Goal: Task Accomplishment & Management: Complete application form

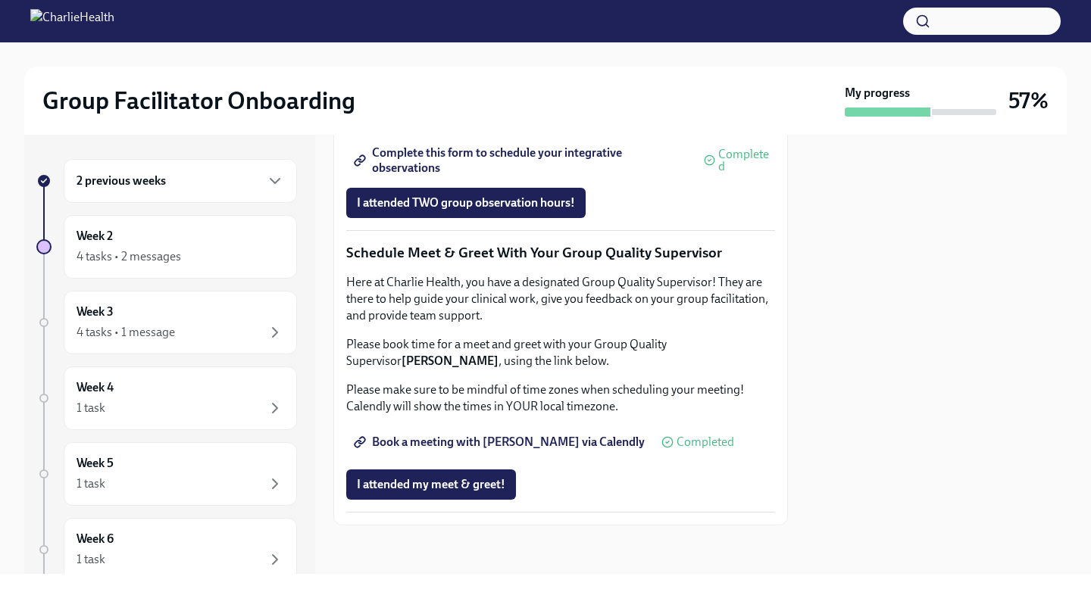
scroll to position [1454, 0]
click at [448, 481] on span "I attended my meet & greet!" at bounding box center [431, 484] width 148 height 15
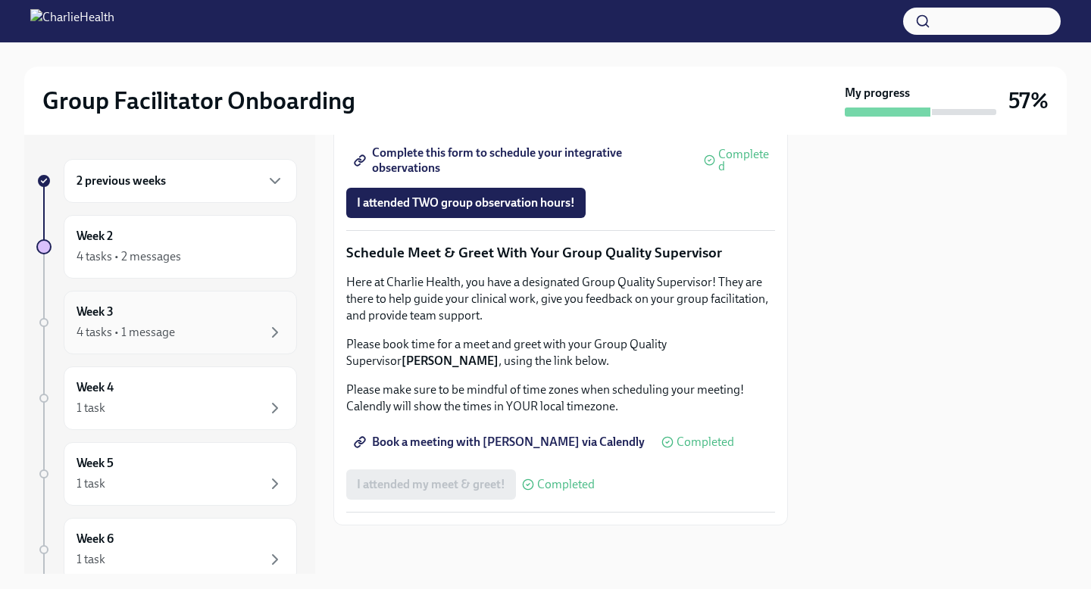
click at [226, 330] on div "4 tasks • 1 message" at bounding box center [180, 332] width 208 height 18
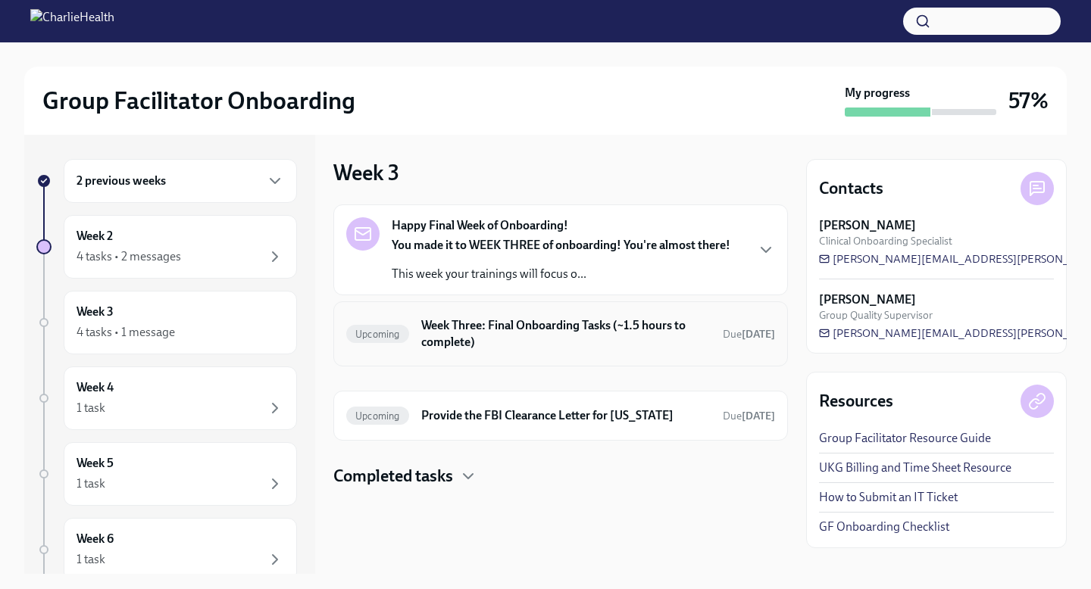
click at [597, 345] on h6 "Week Three: Final Onboarding Tasks (~1.5 hours to complete)" at bounding box center [565, 333] width 289 height 33
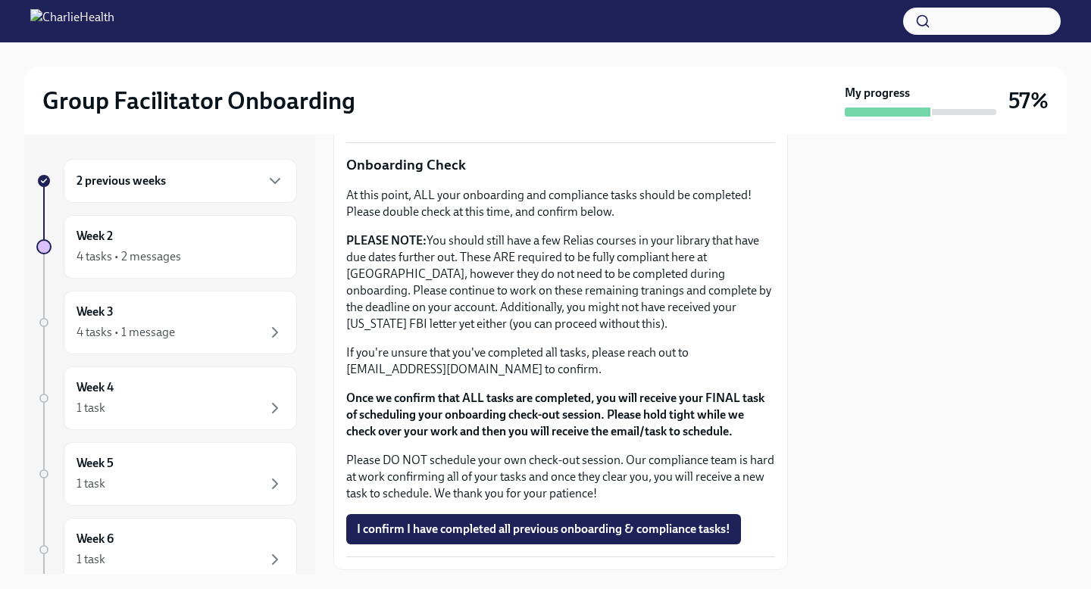
scroll to position [1232, 0]
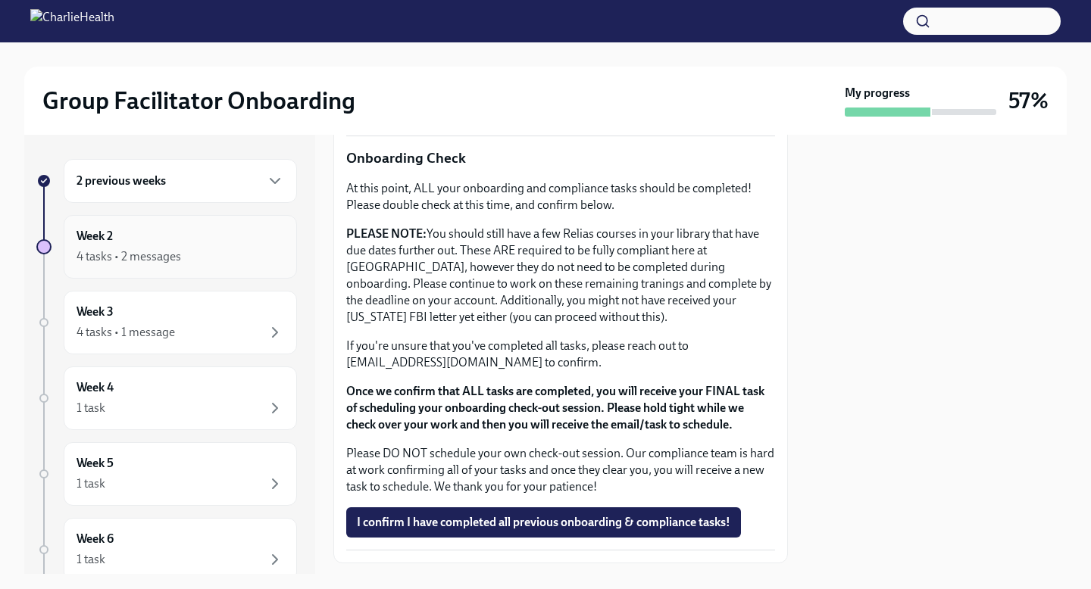
click at [220, 236] on div "Week 2 4 tasks • 2 messages" at bounding box center [180, 247] width 208 height 38
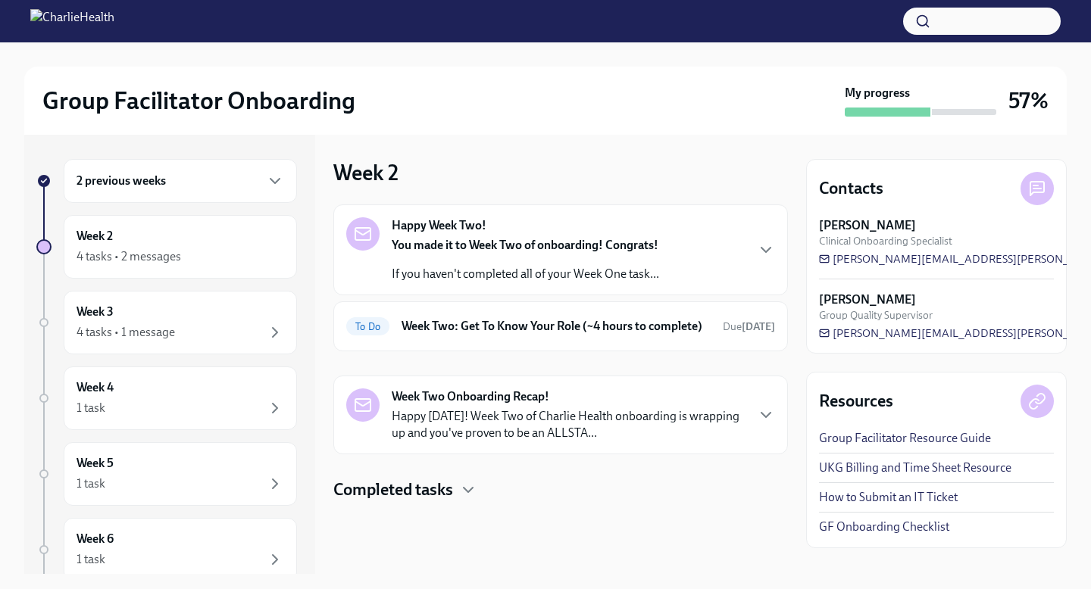
click at [456, 501] on div "Completed tasks" at bounding box center [560, 490] width 454 height 23
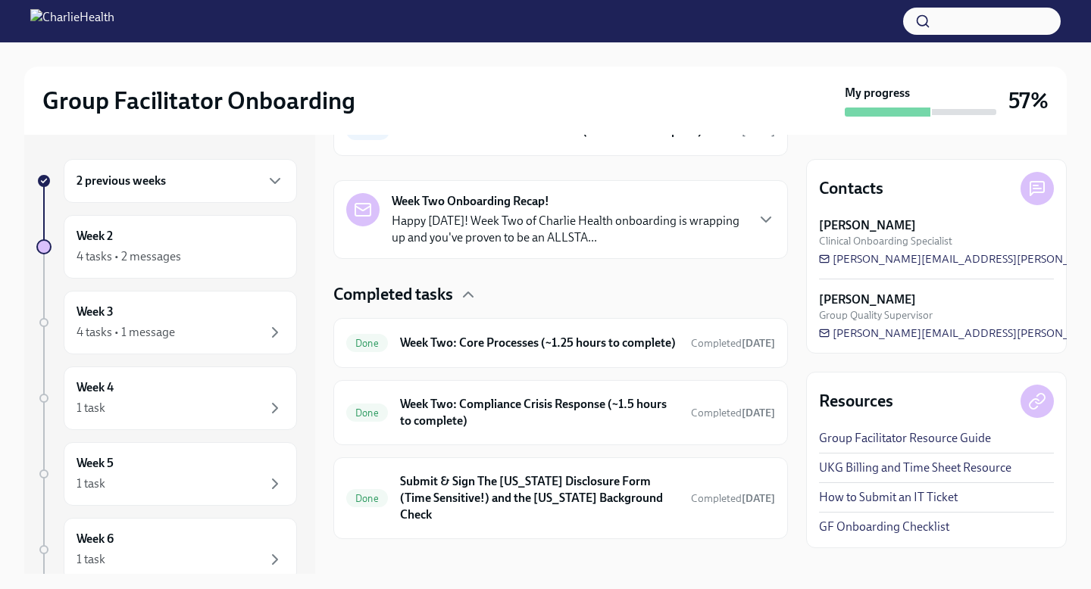
scroll to position [223, 0]
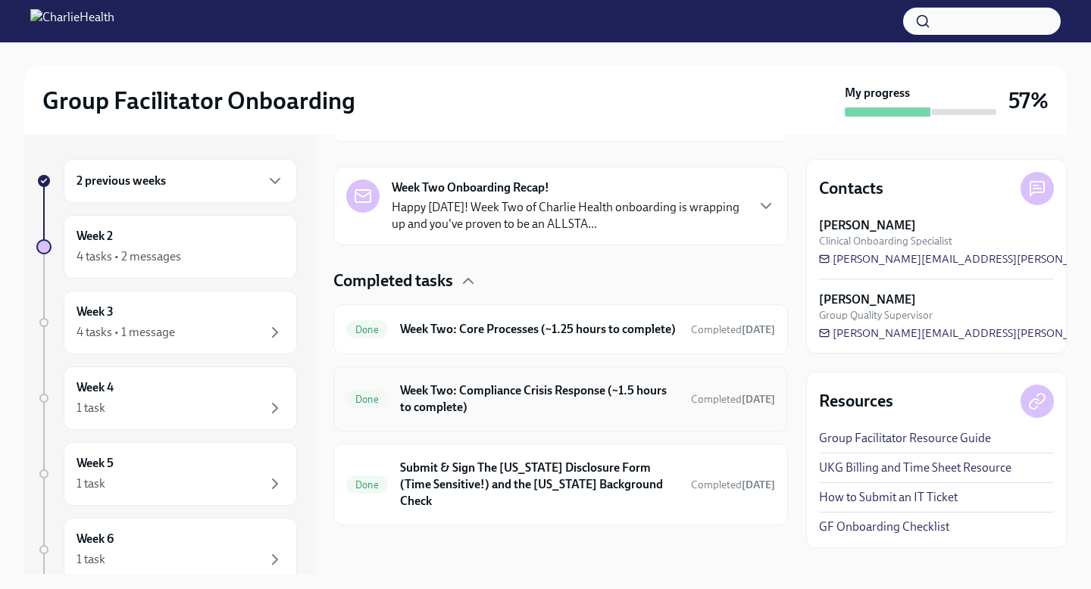
click at [498, 409] on h6 "Week Two: Compliance Crisis Response (~1.5 hours to complete)" at bounding box center [539, 398] width 279 height 33
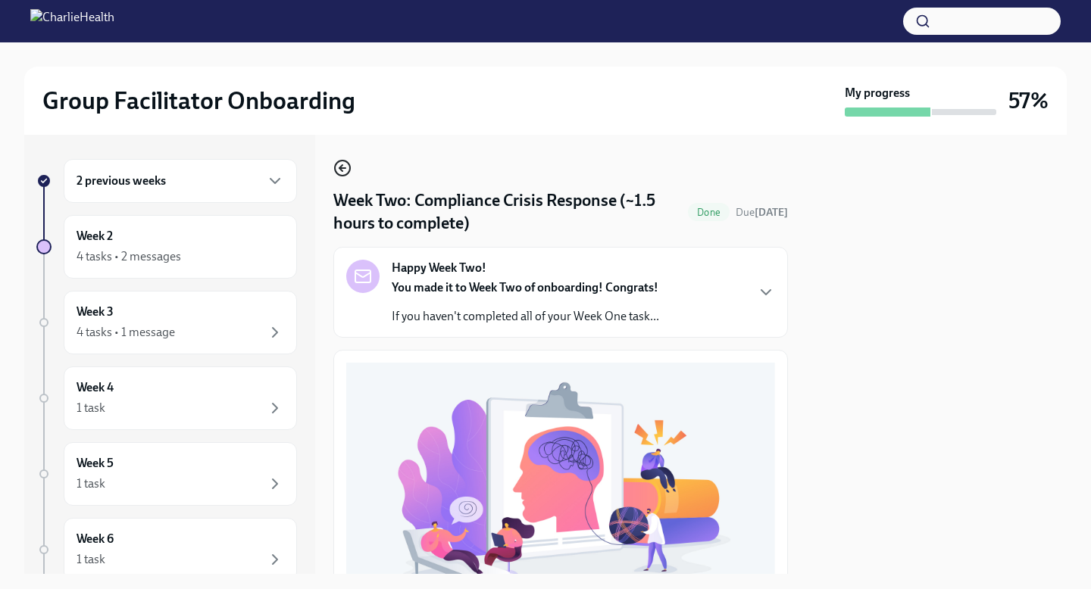
click at [335, 170] on circle "button" at bounding box center [342, 168] width 15 height 15
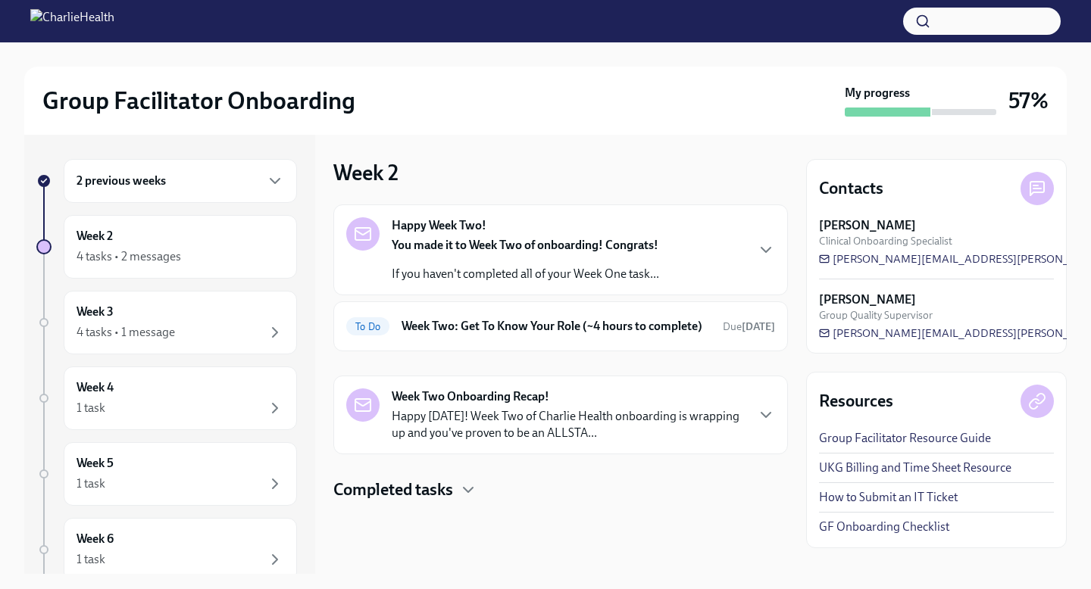
click at [456, 501] on div "Completed tasks" at bounding box center [560, 490] width 454 height 23
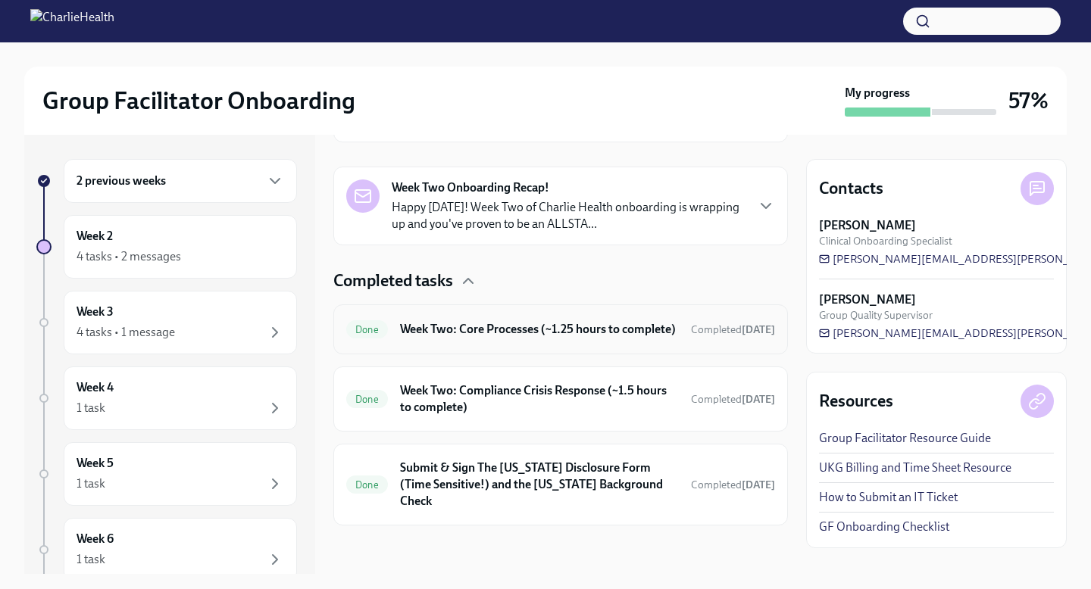
click at [517, 338] on h6 "Week Two: Core Processes (~1.25 hours to complete)" at bounding box center [539, 329] width 279 height 17
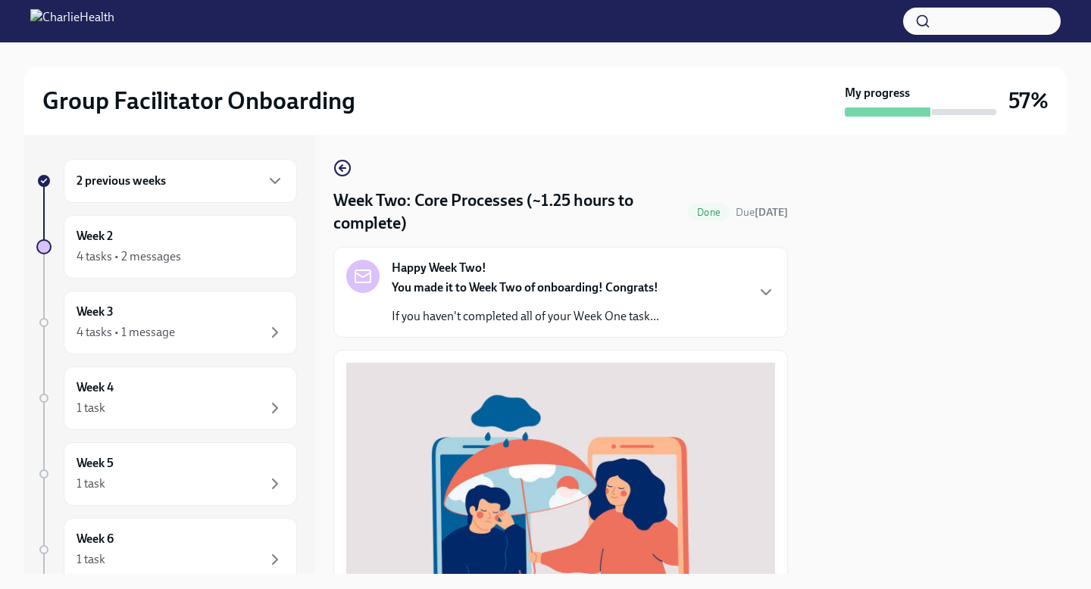
click at [260, 178] on div "2 previous weeks" at bounding box center [180, 181] width 208 height 18
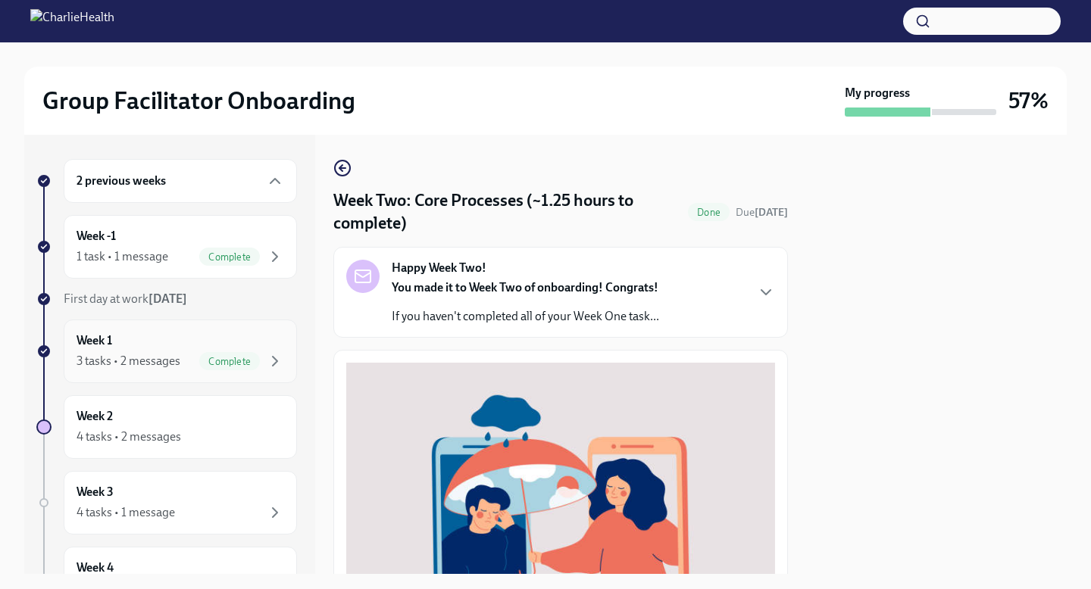
click at [155, 348] on div "Week 1 3 tasks • 2 messages Complete" at bounding box center [180, 351] width 208 height 38
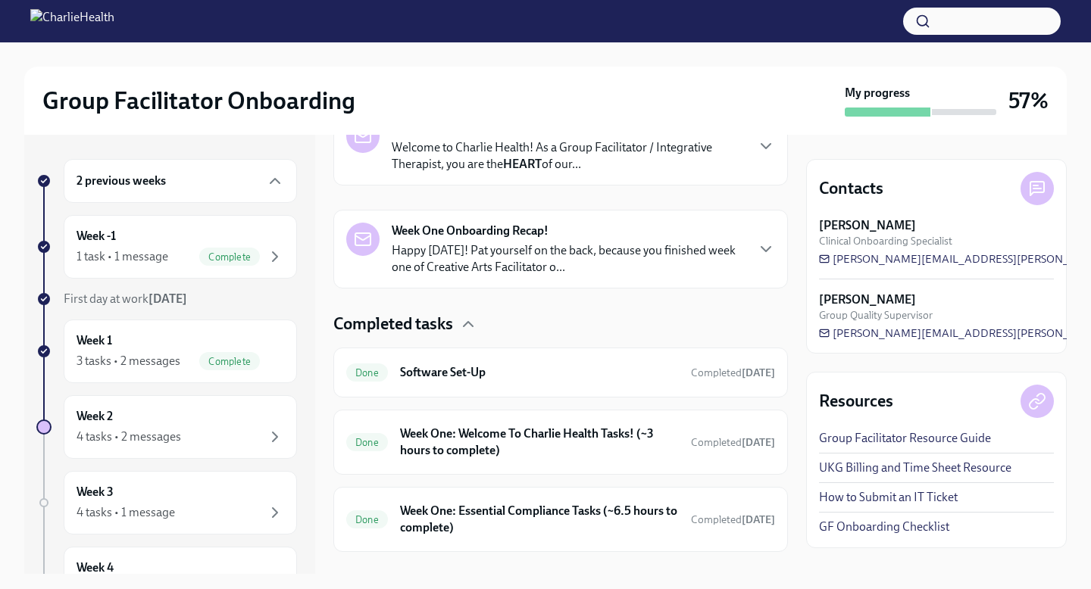
scroll to position [304, 0]
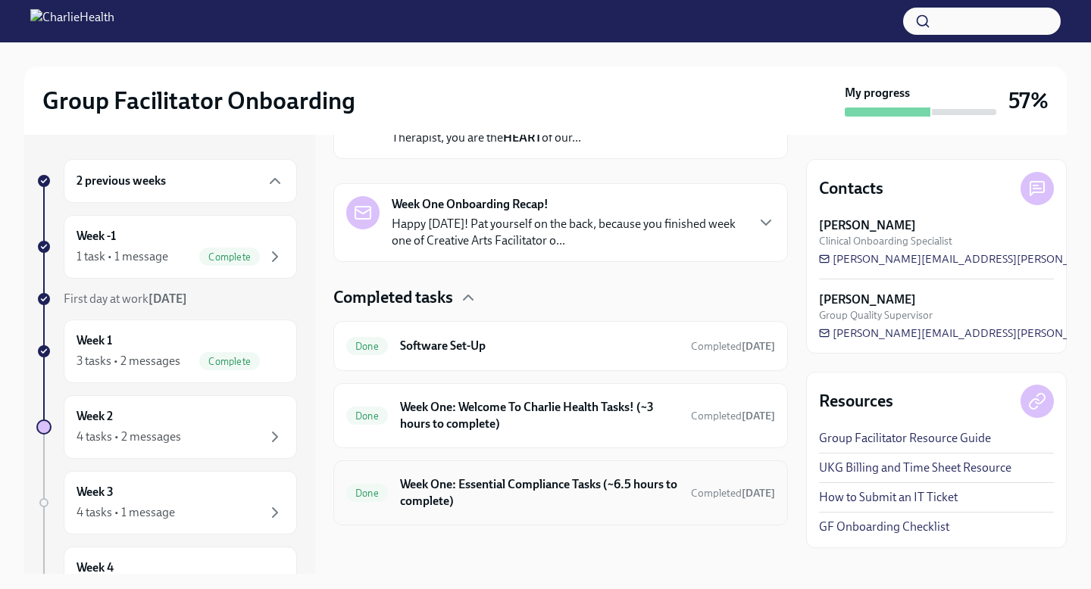
click at [540, 479] on h6 "Week One: Essential Compliance Tasks (~6.5 hours to complete)" at bounding box center [539, 492] width 279 height 33
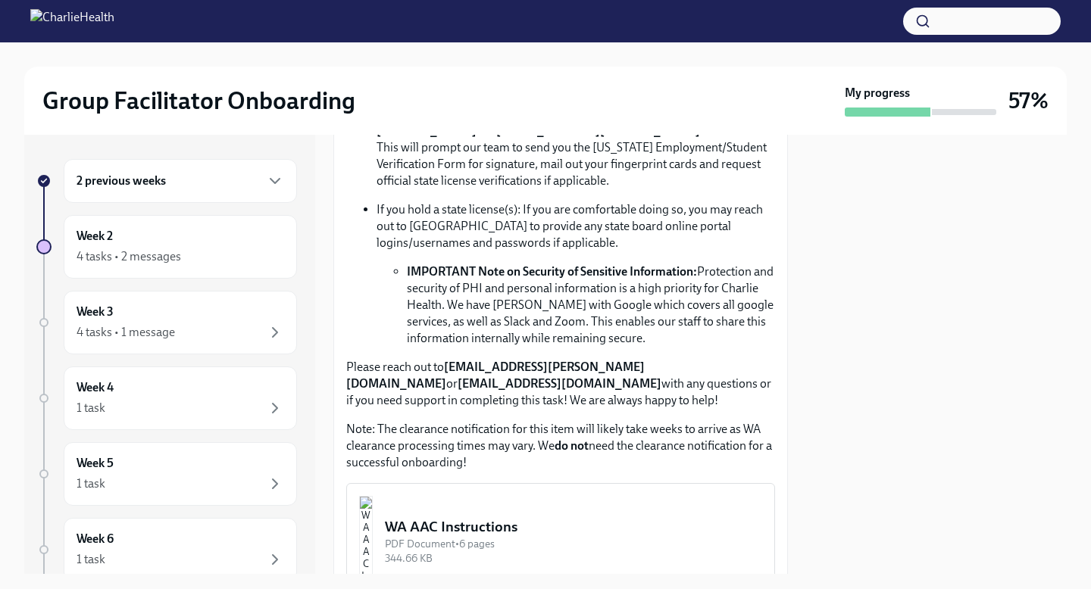
scroll to position [1000, 0]
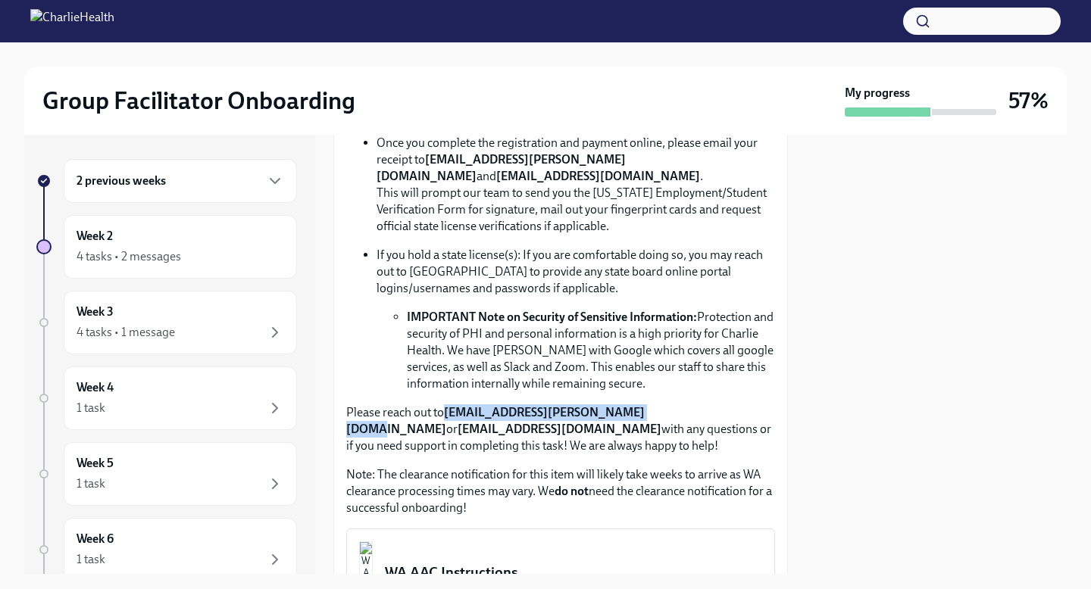
drag, startPoint x: 638, startPoint y: 412, endPoint x: 449, endPoint y: 419, distance: 189.5
click at [449, 419] on p "Please reach out to [EMAIL_ADDRESS][PERSON_NAME][DOMAIN_NAME] or [EMAIL_ADDRESS…" at bounding box center [560, 429] width 429 height 50
copy strong "[EMAIL_ADDRESS][PERSON_NAME][DOMAIN_NAME]"
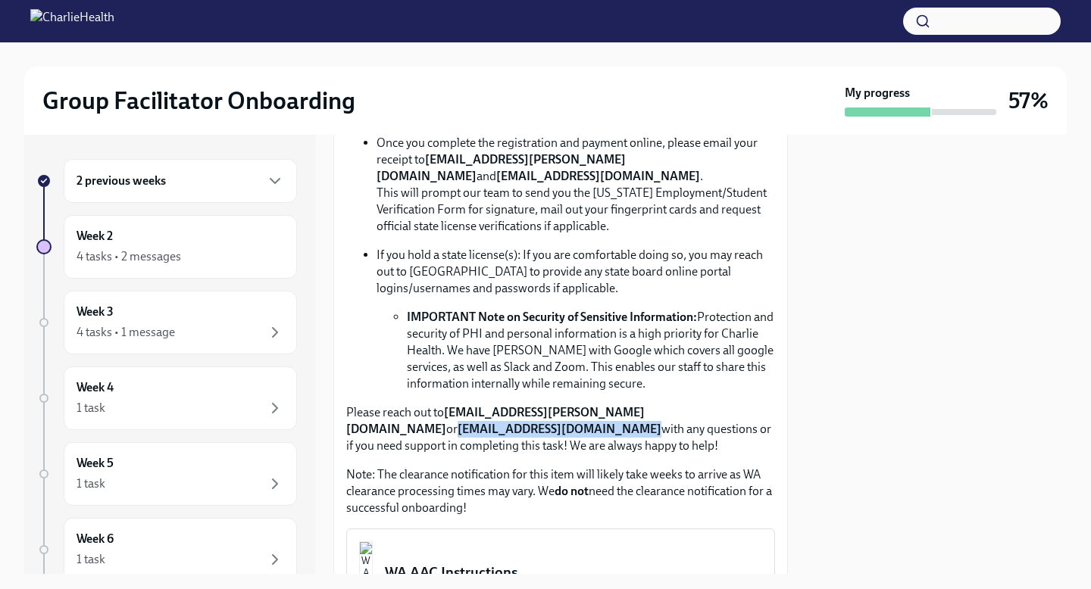
drag, startPoint x: 510, startPoint y: 431, endPoint x: 349, endPoint y: 430, distance: 161.3
click at [457, 430] on strong "[EMAIL_ADDRESS][DOMAIN_NAME]" at bounding box center [559, 429] width 204 height 14
copy strong "[EMAIL_ADDRESS][DOMAIN_NAME]"
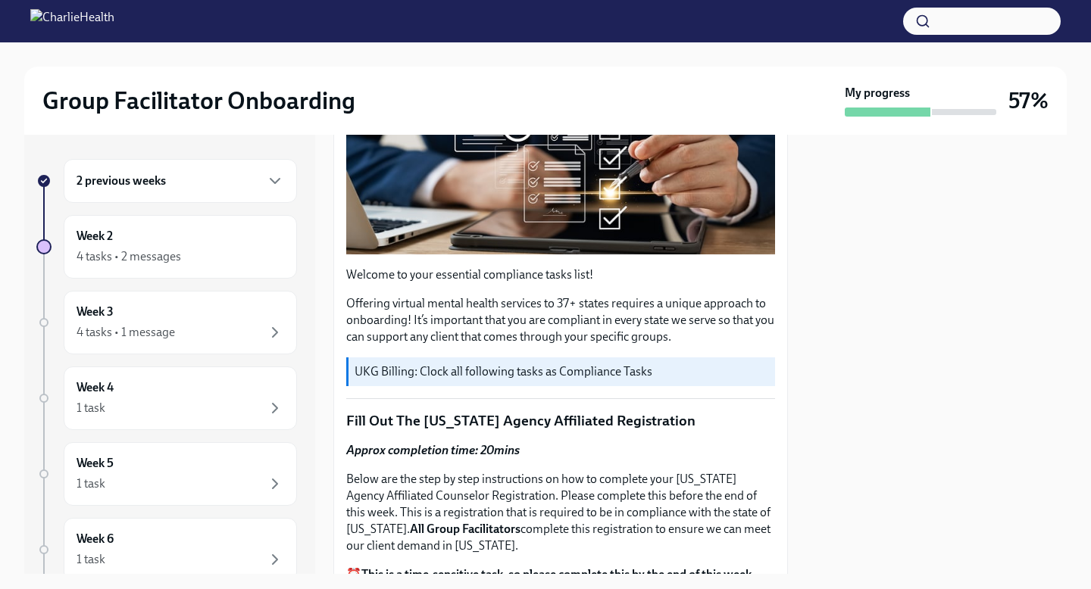
scroll to position [0, 0]
